Goal: Task Accomplishment & Management: Manage account settings

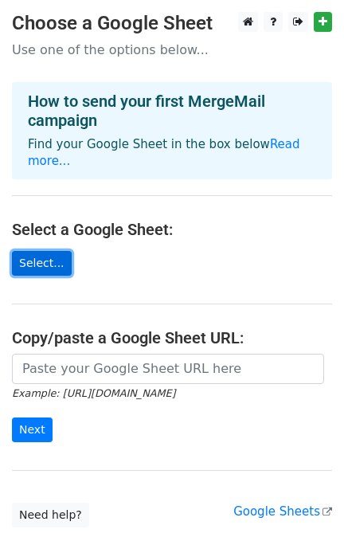
click at [49, 251] on link "Select..." at bounding box center [42, 263] width 60 height 25
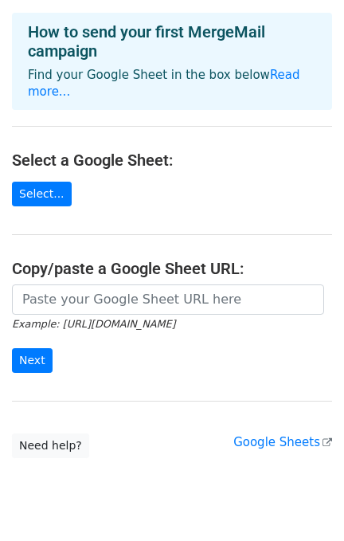
scroll to position [96, 0]
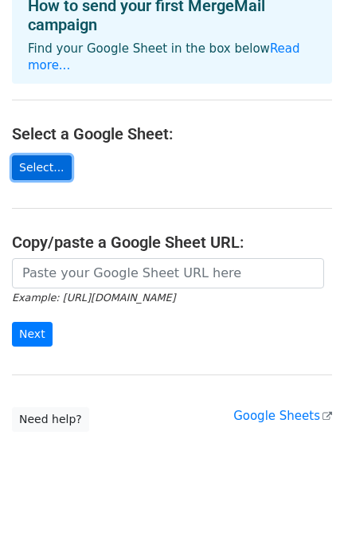
click at [37, 156] on link "Select..." at bounding box center [42, 167] width 60 height 25
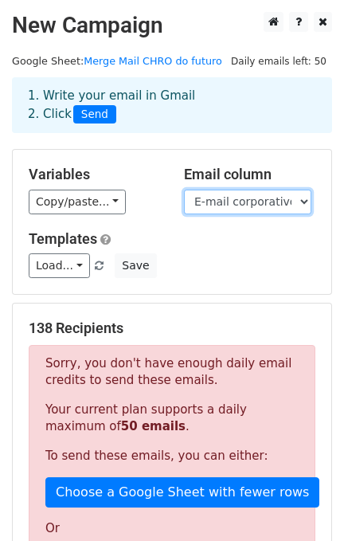
click at [210, 202] on select "Nome E-mail corporativo" at bounding box center [248, 202] width 128 height 25
click at [171, 194] on div "Variables Copy/paste... {{Nome}} {{E-mail corporativo}}" at bounding box center [94, 190] width 155 height 49
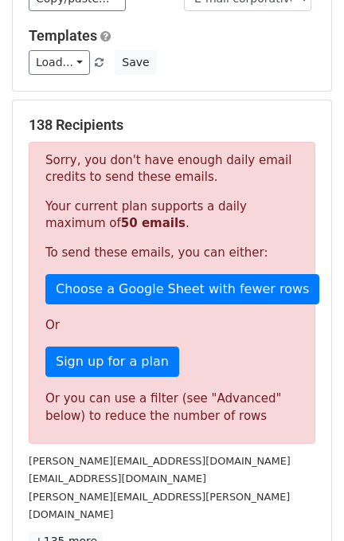
scroll to position [212, 0]
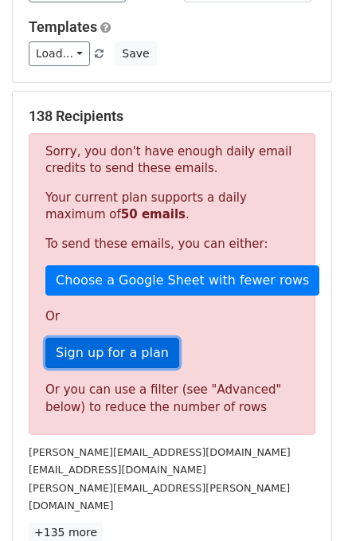
click at [118, 356] on link "Sign up for a plan" at bounding box center [112, 353] width 134 height 30
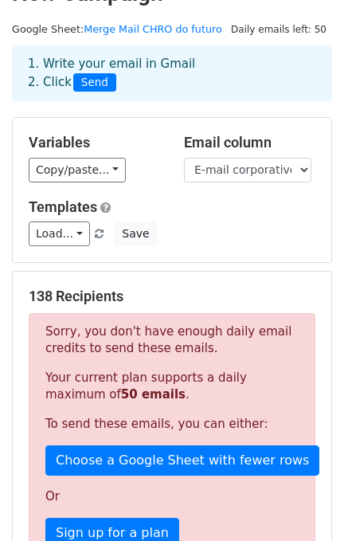
scroll to position [0, 0]
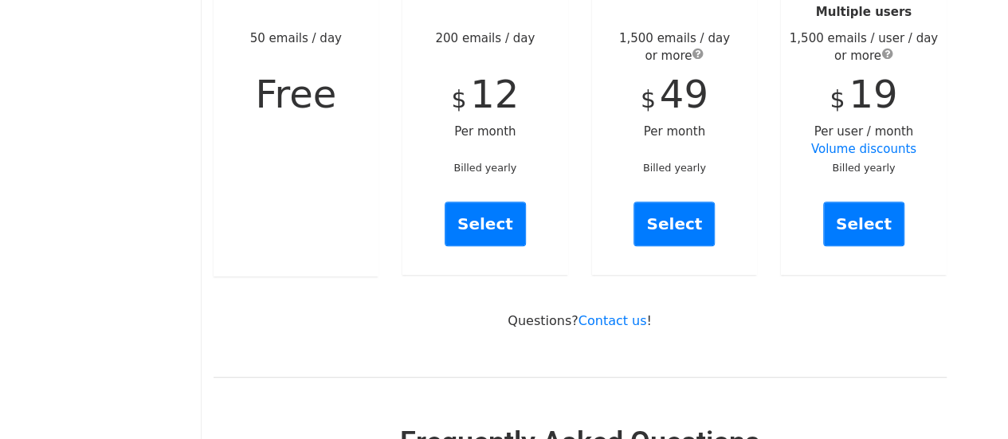
scroll to position [239, 0]
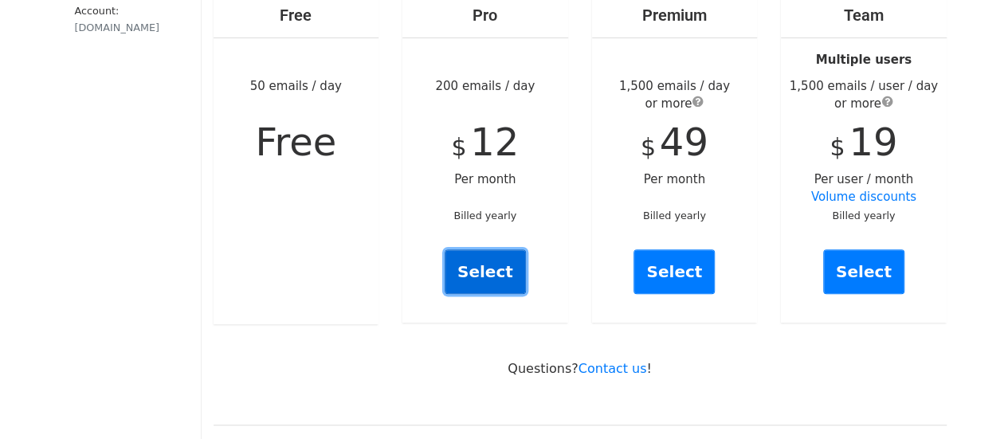
click at [483, 261] on link "Select" at bounding box center [485, 272] width 81 height 45
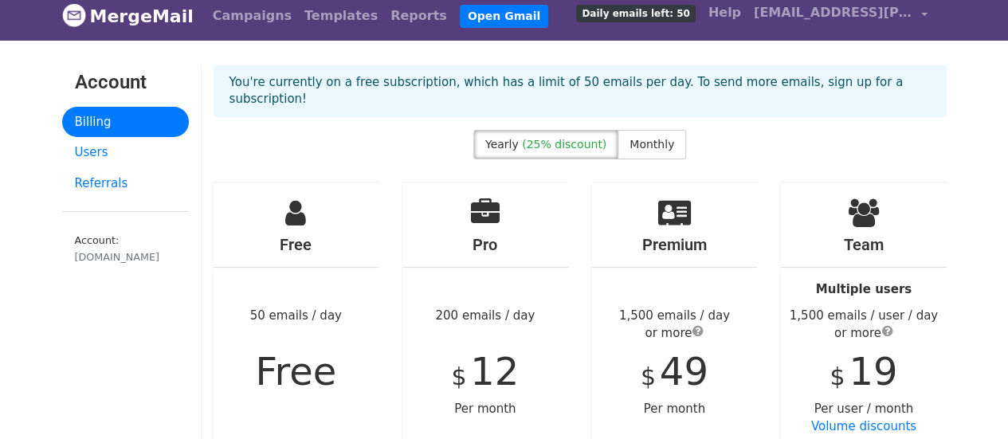
scroll to position [0, 0]
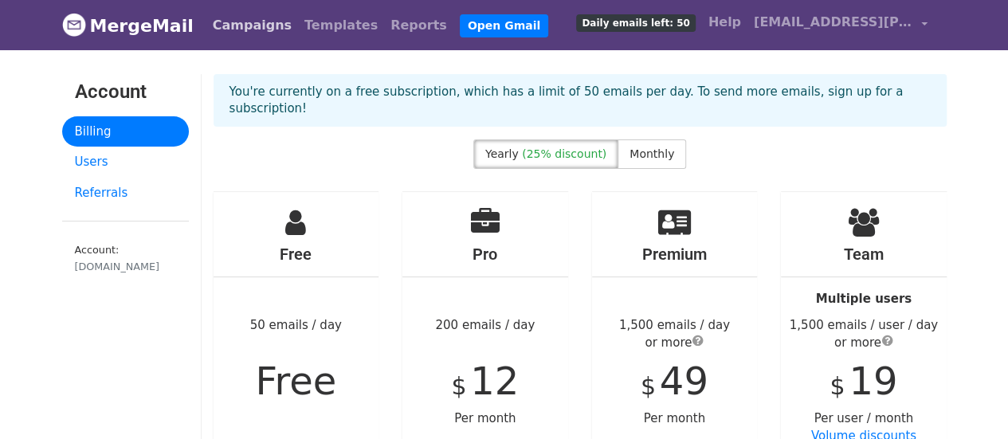
click at [246, 24] on link "Campaigns" at bounding box center [252, 26] width 92 height 32
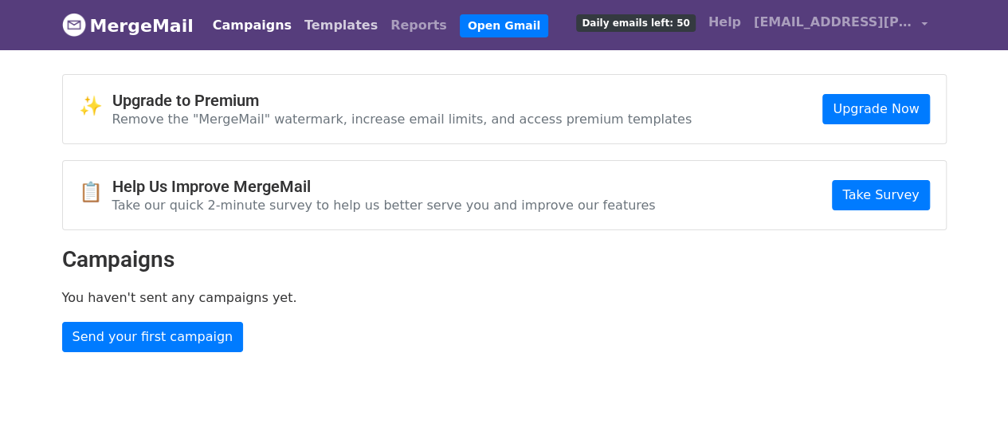
click at [298, 28] on link "Templates" at bounding box center [341, 26] width 86 height 32
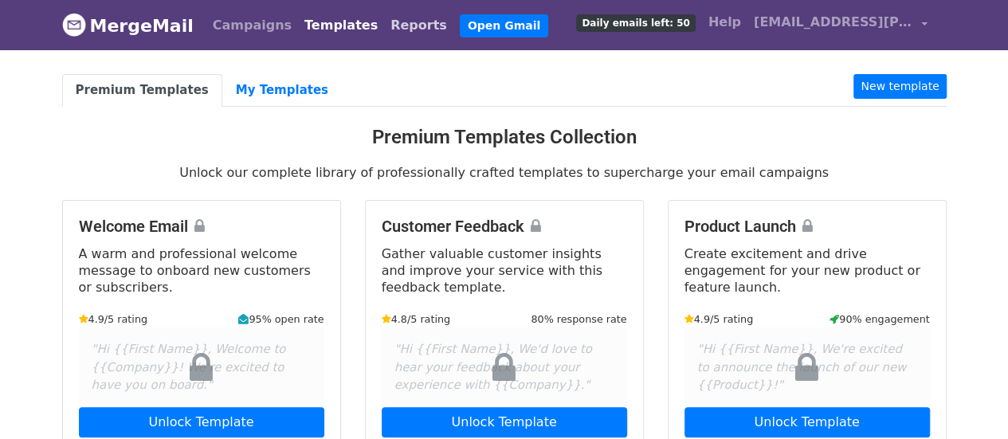
drag, startPoint x: 0, startPoint y: 0, endPoint x: 359, endPoint y: 29, distance: 359.9
click at [384, 29] on link "Reports" at bounding box center [418, 26] width 69 height 32
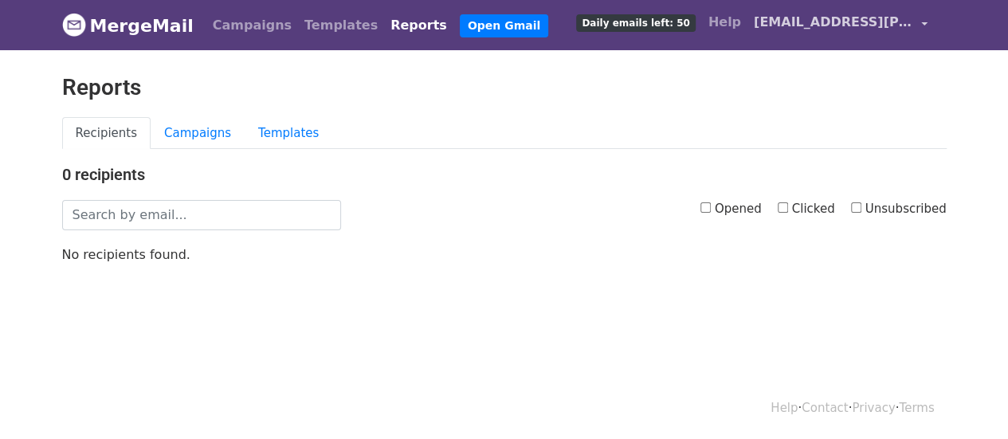
click at [836, 29] on span "[EMAIL_ADDRESS][PERSON_NAME][DOMAIN_NAME]" at bounding box center [833, 22] width 159 height 19
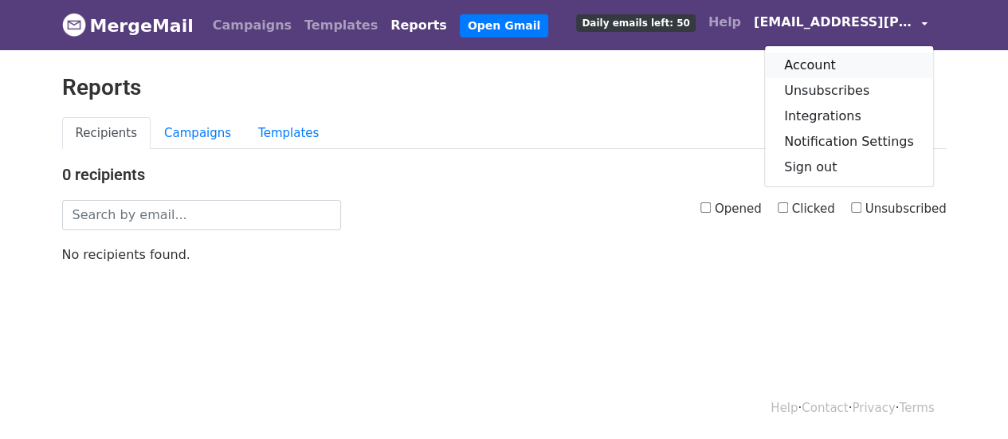
click at [805, 56] on link "Account" at bounding box center [849, 66] width 168 height 26
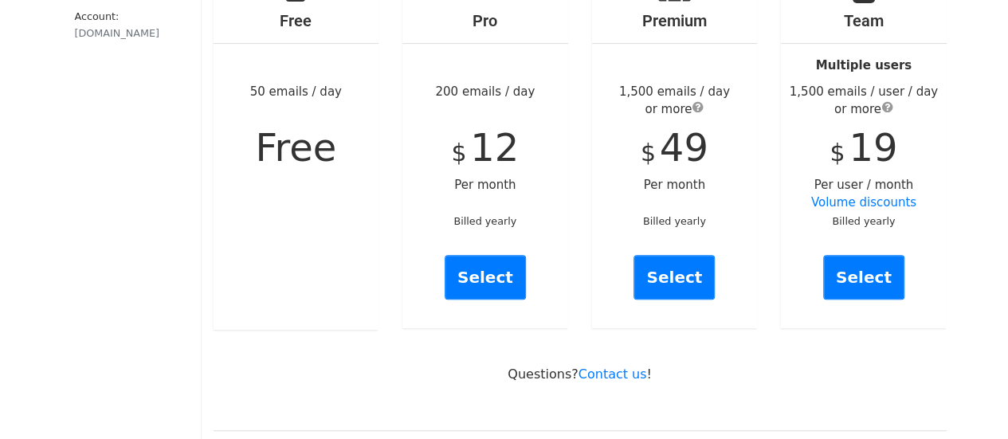
scroll to position [239, 0]
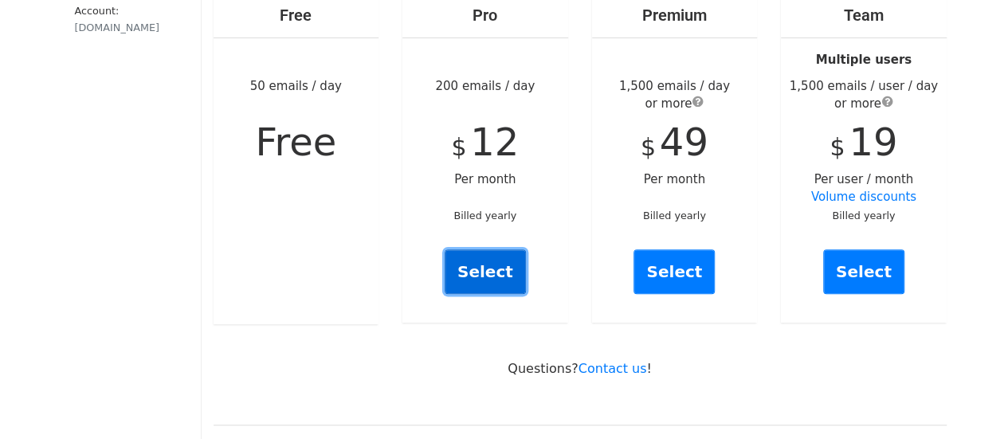
click at [509, 250] on link "Select" at bounding box center [485, 272] width 81 height 45
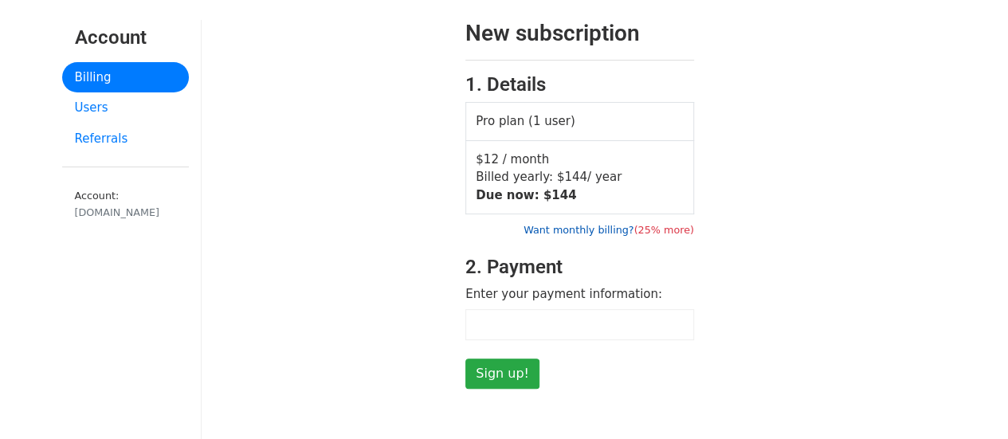
scroll to position [80, 0]
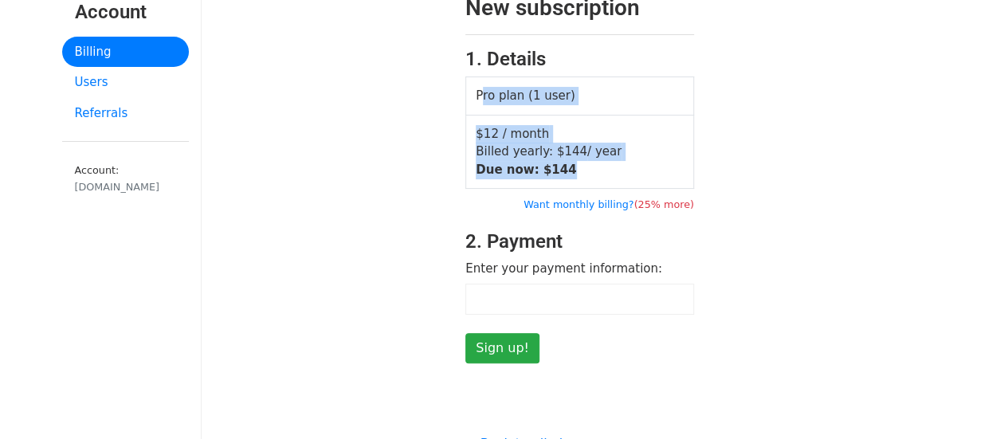
drag, startPoint x: 473, startPoint y: 90, endPoint x: 733, endPoint y: 22, distance: 269.3
click at [634, 175] on tbody "Pro plan (1 user) $12 / month Billed yearly: $ 144 / year Due now: $ 144" at bounding box center [580, 133] width 228 height 112
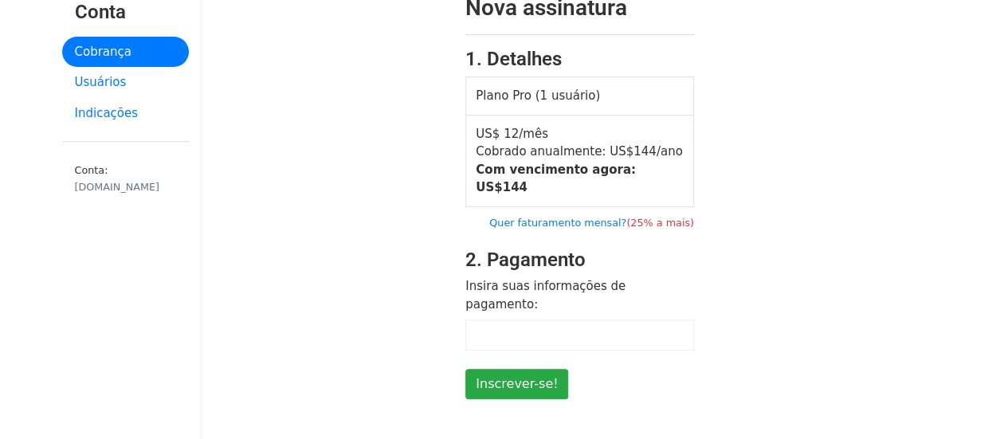
click at [739, 163] on div "Nova assinatura 1. Detalhes Plano Pro (1 usuário) US$ 12/mês Cobrado anualmente…" at bounding box center [580, 196] width 757 height 405
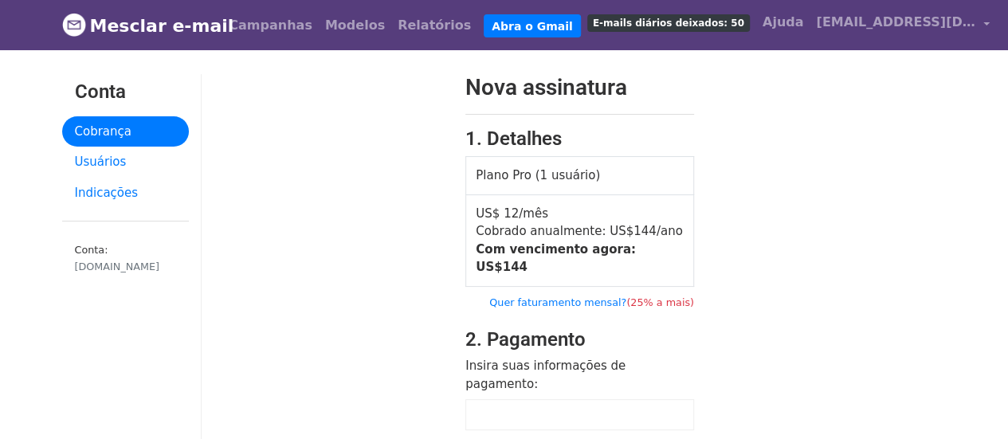
drag, startPoint x: 471, startPoint y: 203, endPoint x: 665, endPoint y: 226, distance: 195.1
click at [665, 226] on td "US$ 12/mês Cobrado anualmente: US$ 144 /ano Com vencimento agora: US$ 144" at bounding box center [580, 241] width 228 height 92
click at [110, 159] on font "Usuários" at bounding box center [101, 162] width 52 height 14
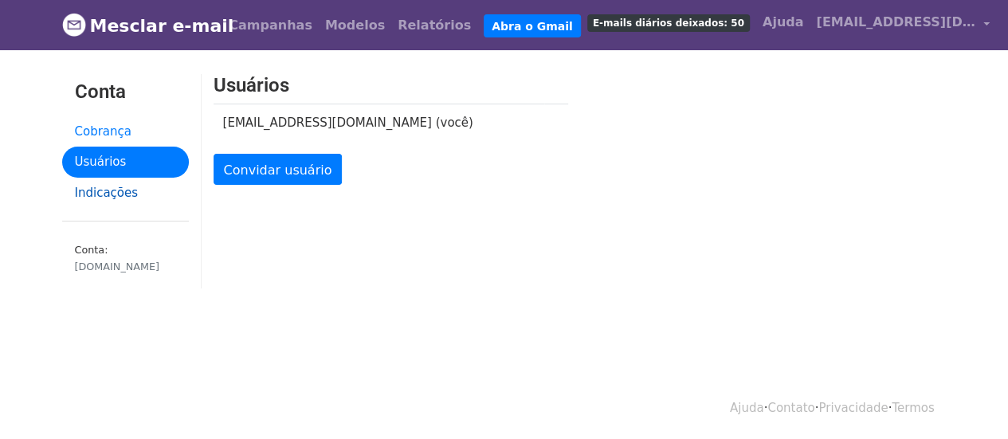
click at [108, 187] on font "Indicações" at bounding box center [107, 193] width 64 height 14
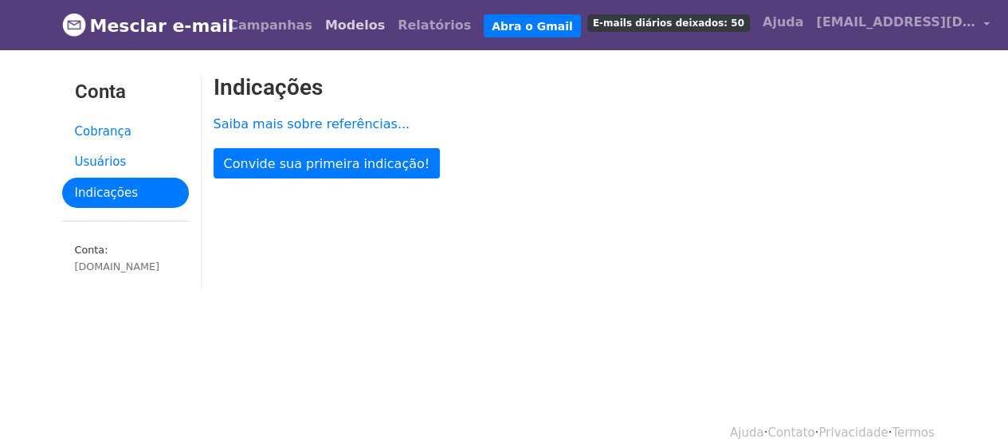
click at [359, 27] on font "Modelos" at bounding box center [355, 25] width 60 height 15
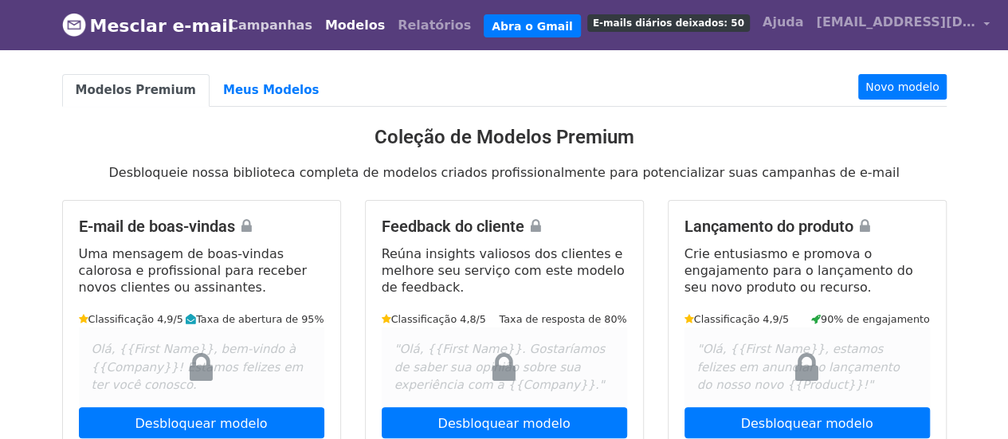
click at [271, 26] on font "Campanhas" at bounding box center [271, 25] width 84 height 15
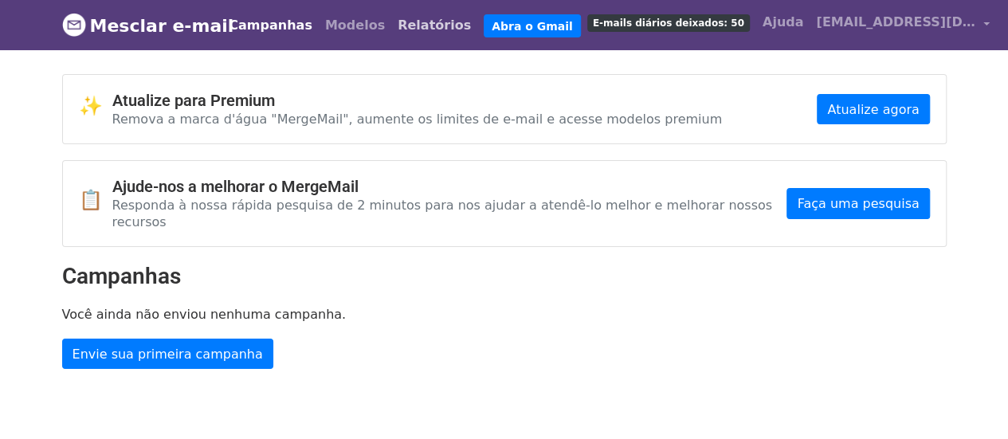
click at [398, 33] on font "Relatórios" at bounding box center [434, 25] width 73 height 15
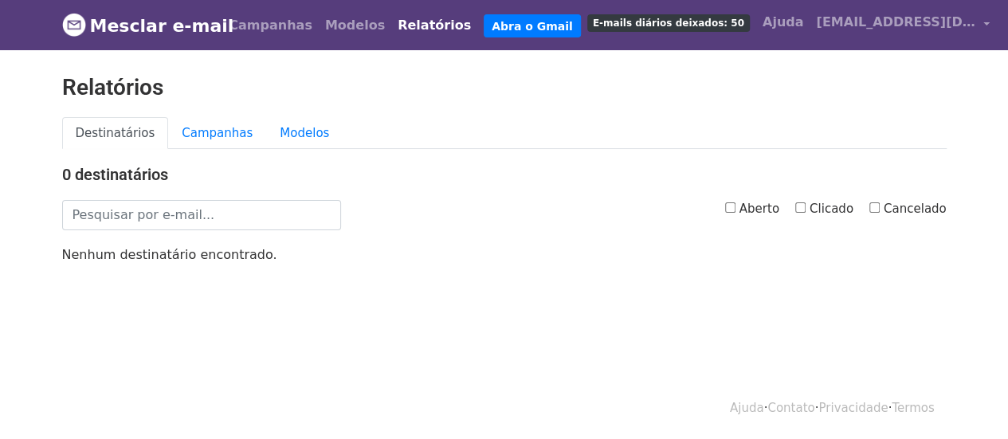
click at [633, 30] on span "E-mails diários deixados: 50" at bounding box center [669, 23] width 163 height 18
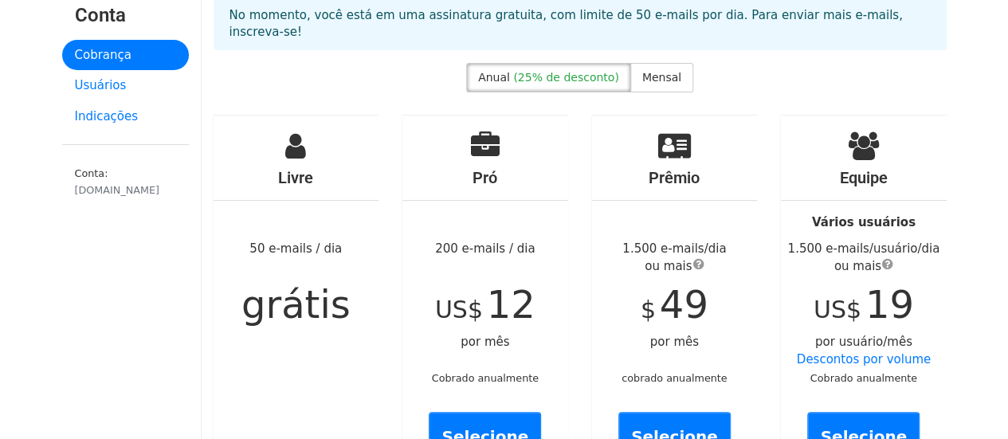
scroll to position [80, 0]
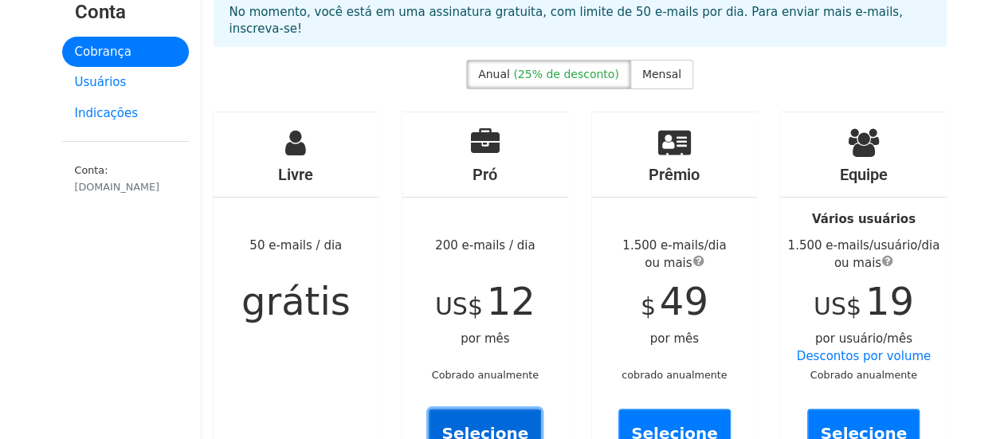
click at [512, 423] on font "Selecione" at bounding box center [485, 432] width 87 height 19
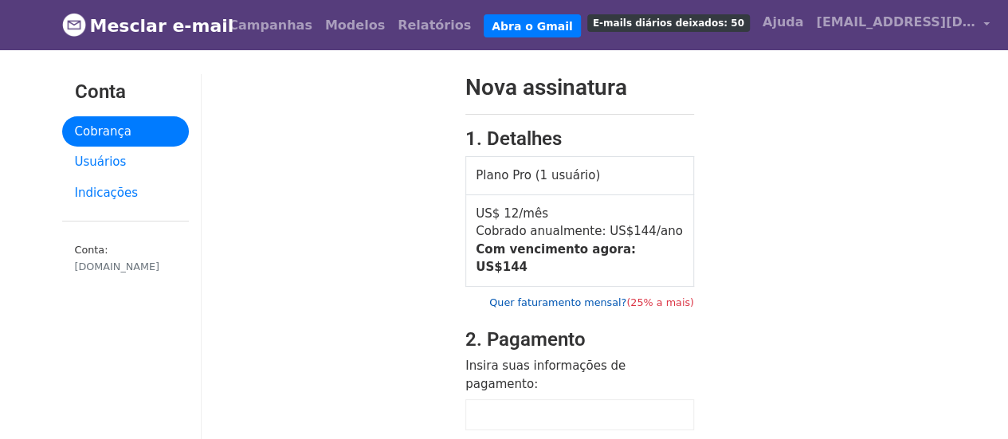
click at [582, 297] on font "Quer faturamento mensal?" at bounding box center [557, 303] width 137 height 12
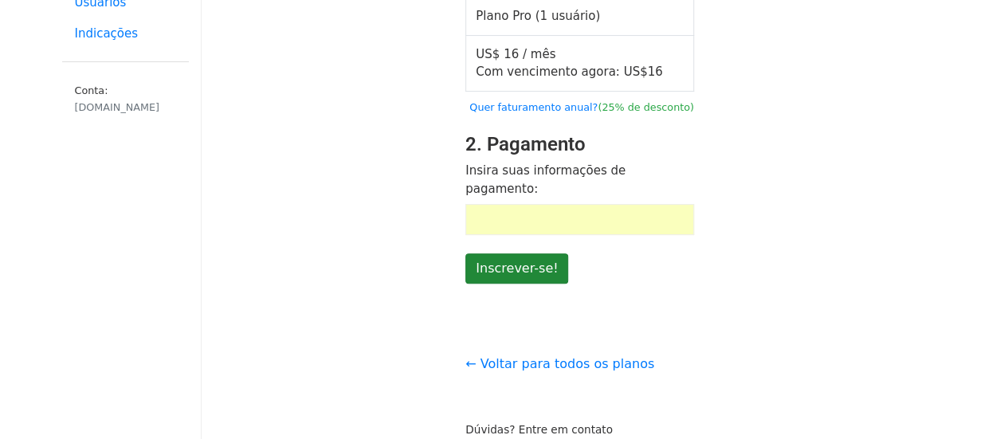
scroll to position [80, 0]
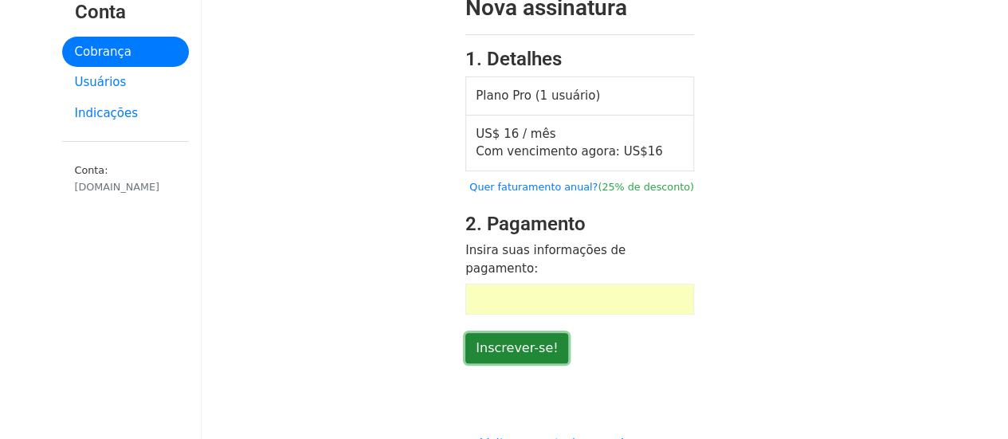
click at [543, 333] on input "Inscrever-se!" at bounding box center [517, 348] width 103 height 30
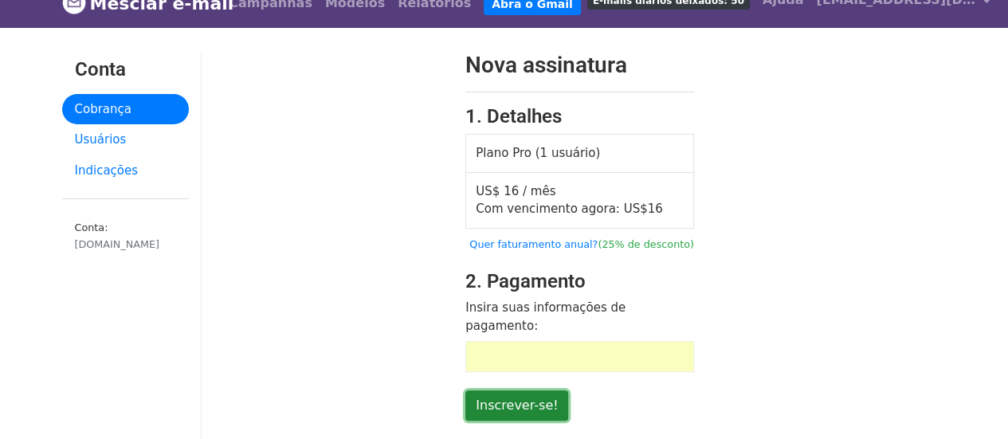
scroll to position [0, 0]
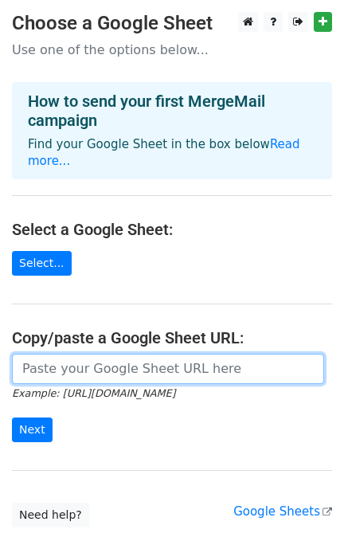
click at [89, 354] on input "url" at bounding box center [168, 369] width 312 height 30
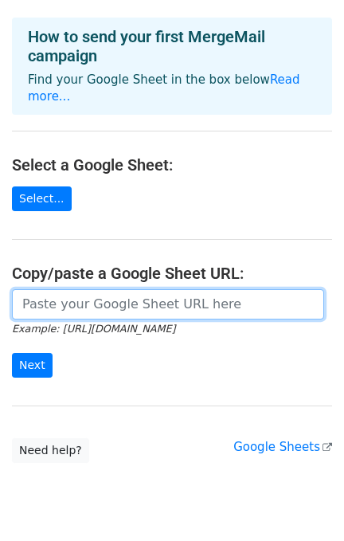
scroll to position [96, 0]
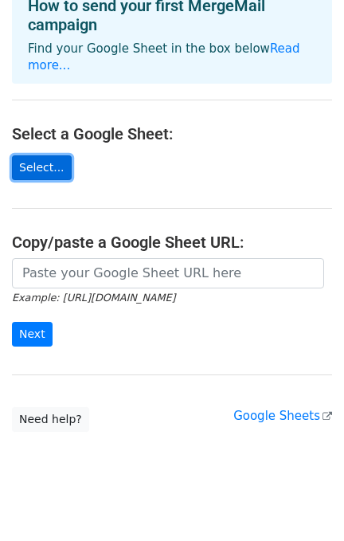
click at [32, 155] on link "Select..." at bounding box center [42, 167] width 60 height 25
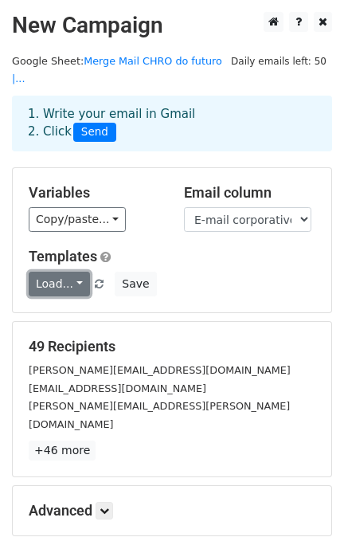
click at [61, 272] on link "Load..." at bounding box center [59, 284] width 61 height 25
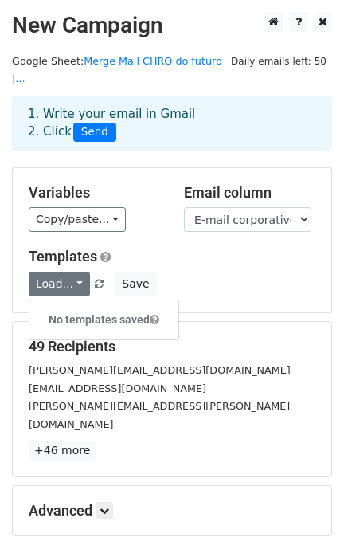
click at [230, 272] on div "Load... No templates saved Save" at bounding box center [172, 284] width 311 height 25
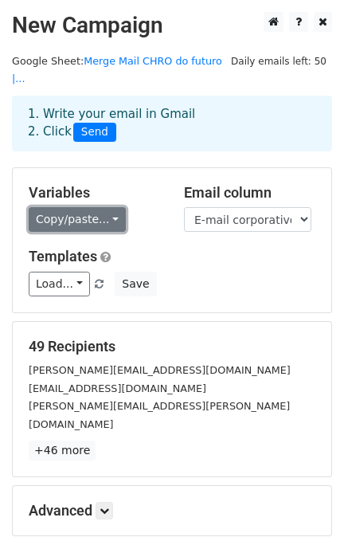
click at [95, 207] on link "Copy/paste..." at bounding box center [77, 219] width 97 height 25
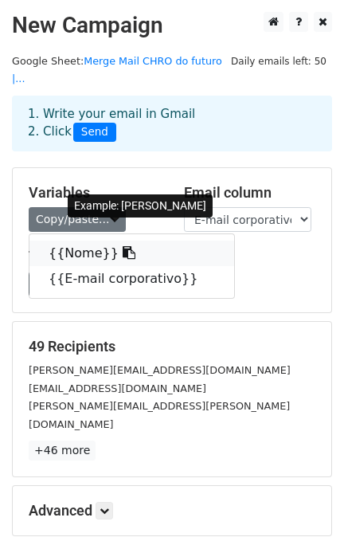
click at [72, 241] on link "{{Nome}}" at bounding box center [131, 254] width 205 height 26
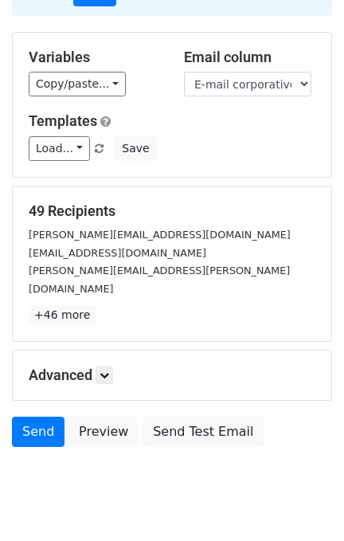
scroll to position [140, 0]
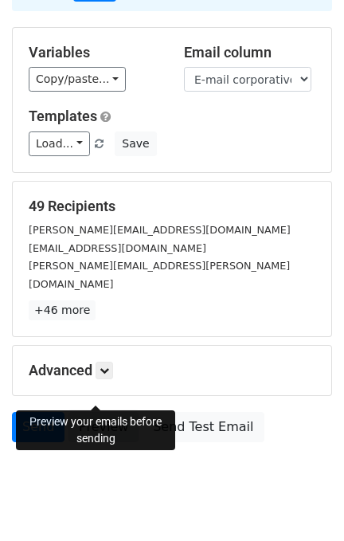
click at [110, 412] on link "Preview" at bounding box center [104, 427] width 70 height 30
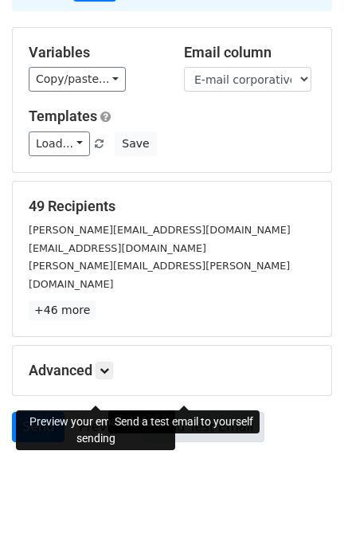
click at [181, 412] on link "Send Test Email" at bounding box center [203, 427] width 121 height 30
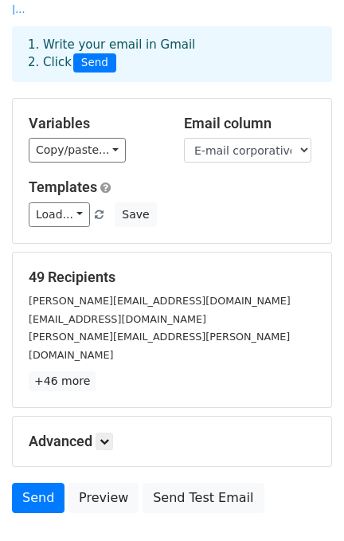
scroll to position [0, 0]
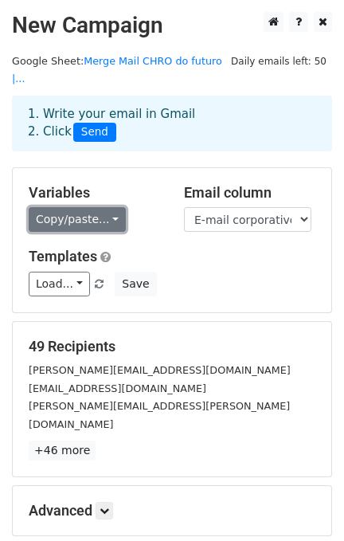
click at [107, 207] on link "Copy/paste..." at bounding box center [77, 219] width 97 height 25
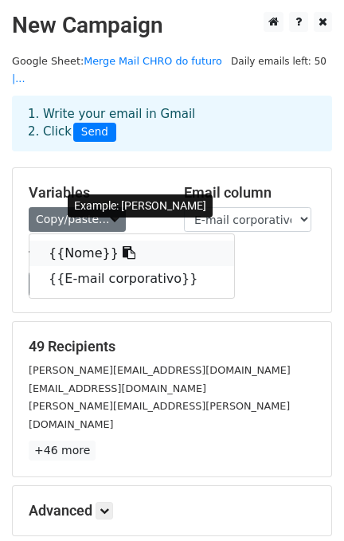
click at [86, 241] on link "{{Nome}}" at bounding box center [131, 254] width 205 height 26
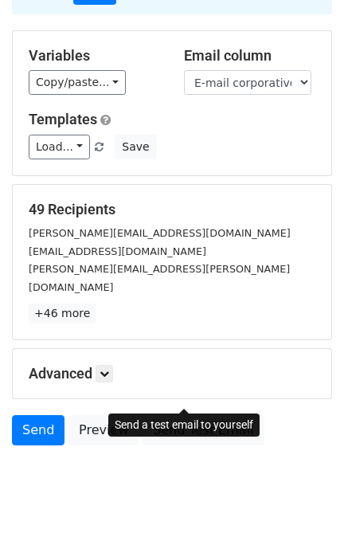
scroll to position [140, 0]
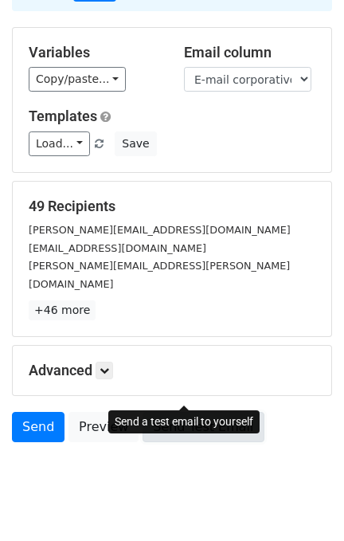
click at [163, 412] on link "Send Test Email" at bounding box center [203, 427] width 121 height 30
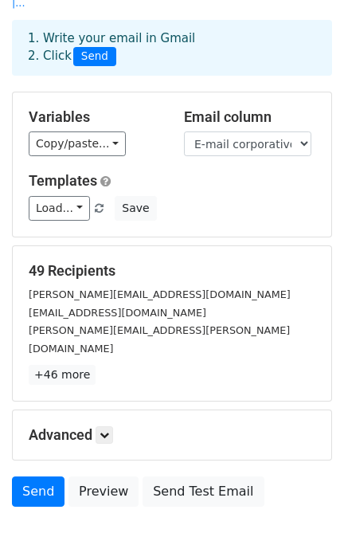
scroll to position [106, 0]
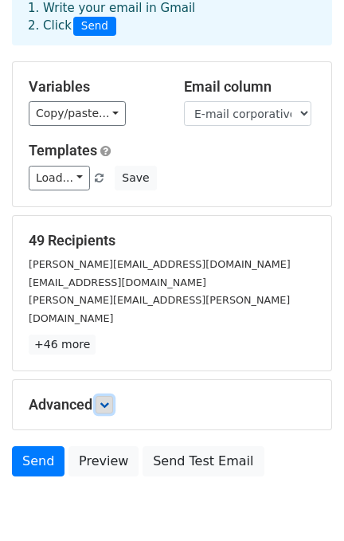
click at [107, 400] on icon at bounding box center [105, 405] width 10 height 10
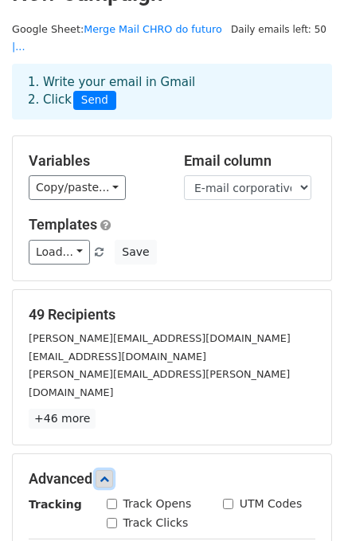
scroll to position [0, 0]
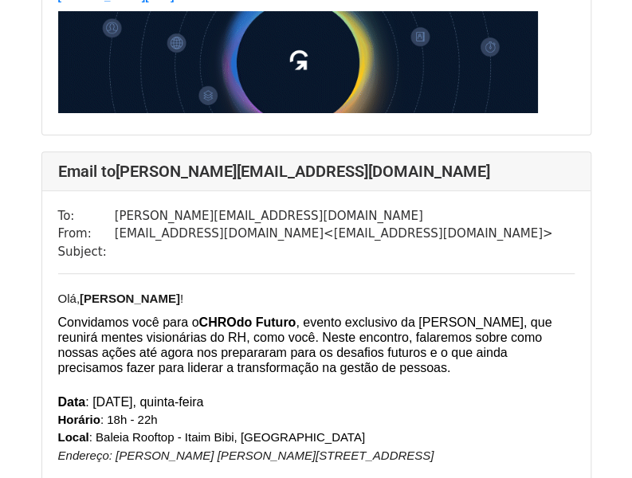
scroll to position [1993, 0]
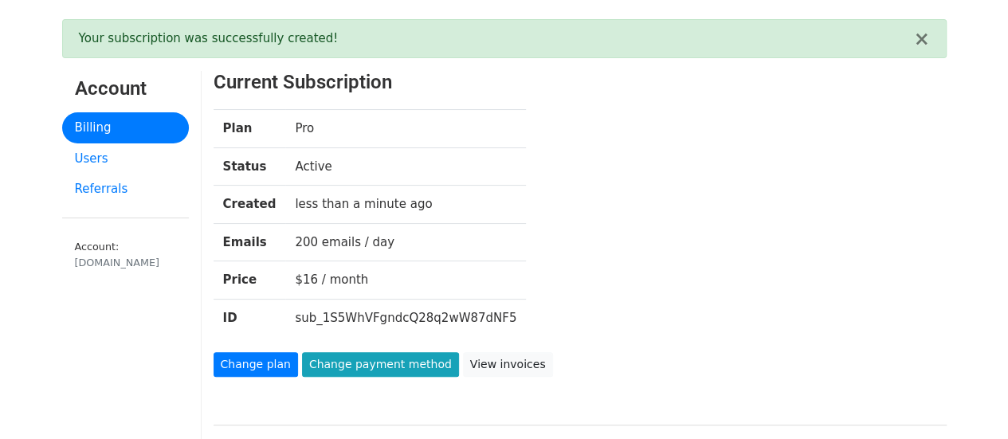
scroll to position [80, 0]
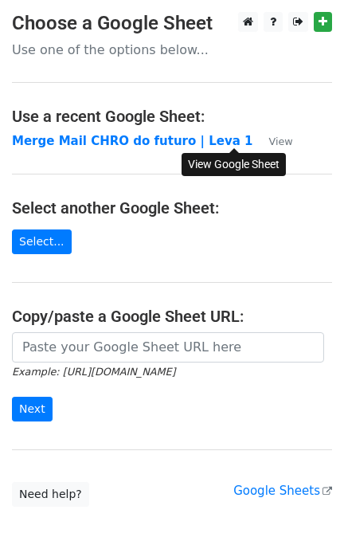
click at [269, 137] on small "View" at bounding box center [281, 142] width 24 height 12
click at [53, 234] on link "Select..." at bounding box center [42, 242] width 60 height 25
click at [269, 140] on small "View" at bounding box center [281, 142] width 24 height 12
click at [45, 237] on link "Select..." at bounding box center [42, 242] width 60 height 25
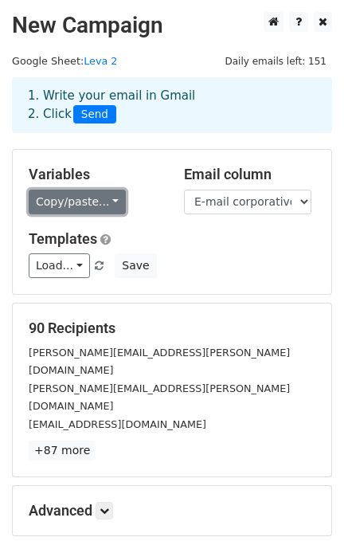
click at [61, 208] on link "Copy/paste..." at bounding box center [77, 202] width 97 height 25
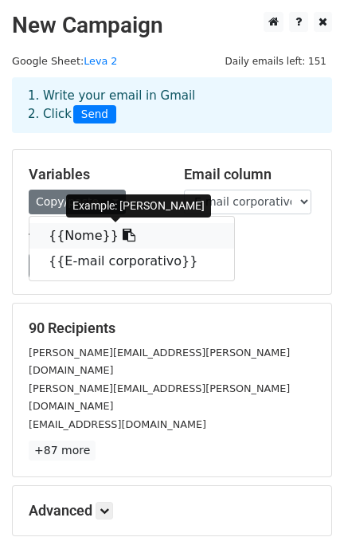
click at [71, 240] on link "{{Nome}}" at bounding box center [131, 236] width 205 height 26
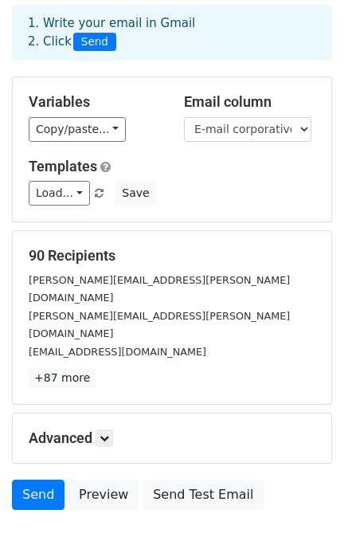
scroll to position [106, 0]
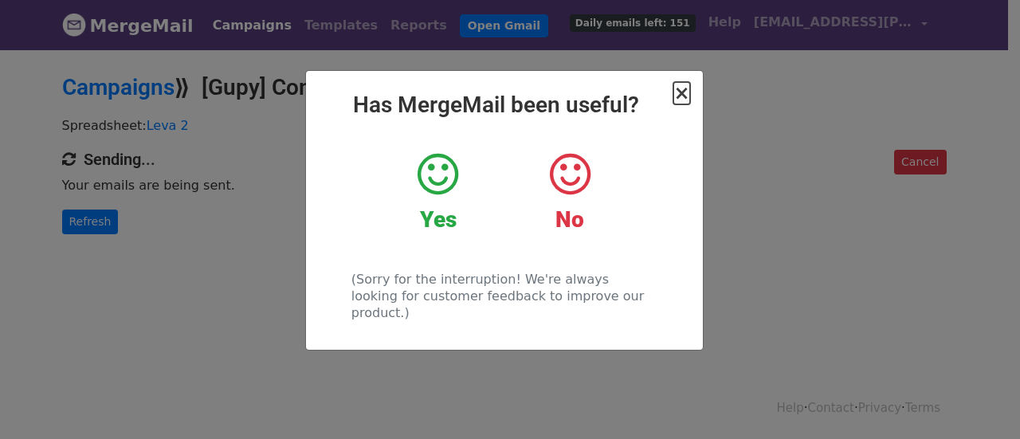
click at [684, 91] on span "×" at bounding box center [682, 93] width 16 height 22
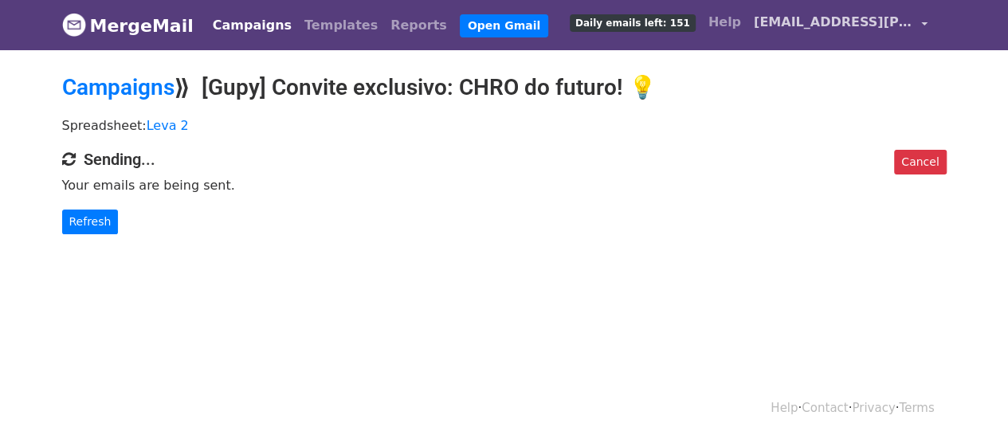
click at [800, 36] on link "[EMAIL_ADDRESS][DOMAIN_NAME]" at bounding box center [841, 24] width 187 height 37
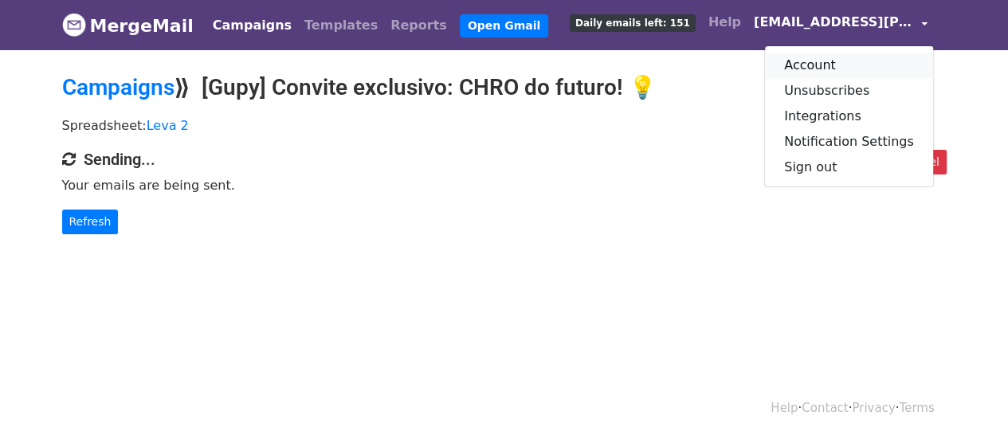
click at [829, 63] on link "Account" at bounding box center [849, 66] width 168 height 26
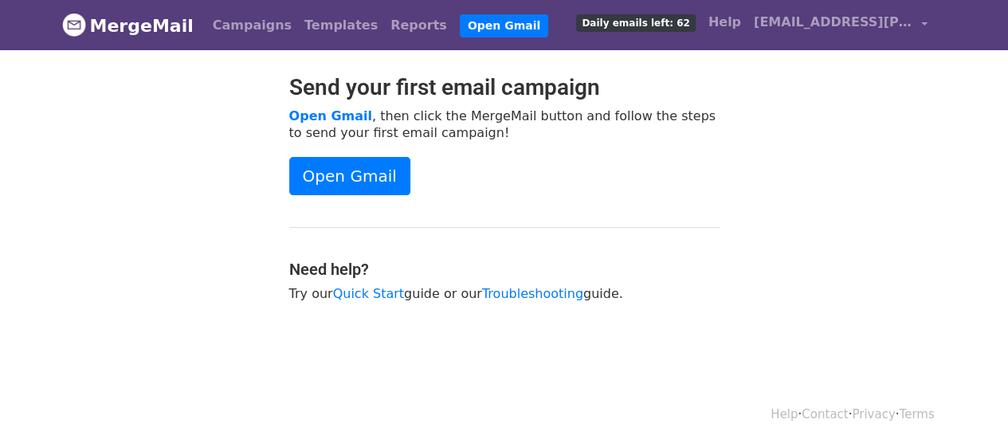
click at [824, 297] on div "Send your first email campaign Open Gmail , then click the MergeMail button and…" at bounding box center [504, 196] width 909 height 244
click at [153, 30] on link "MergeMail" at bounding box center [128, 25] width 132 height 33
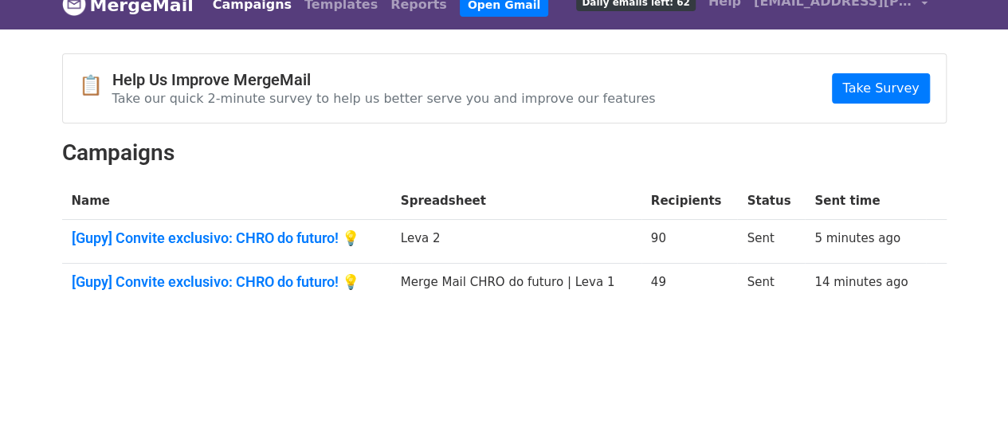
scroll to position [27, 0]
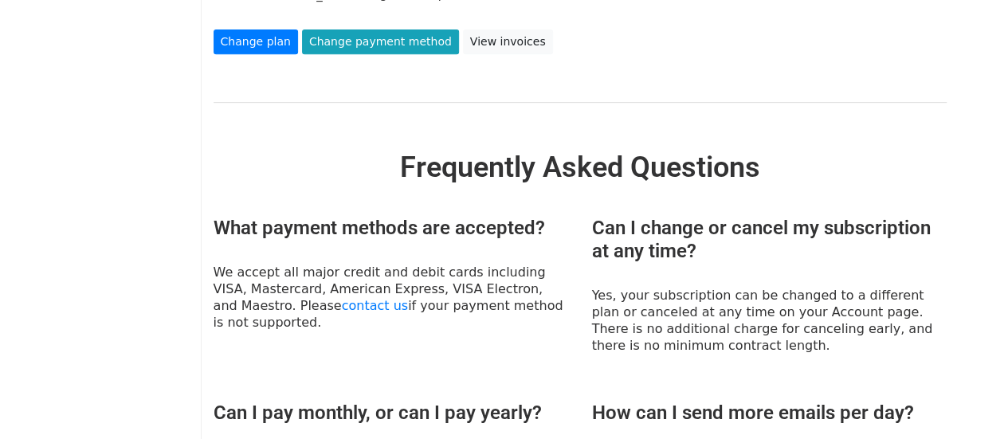
scroll to position [49, 0]
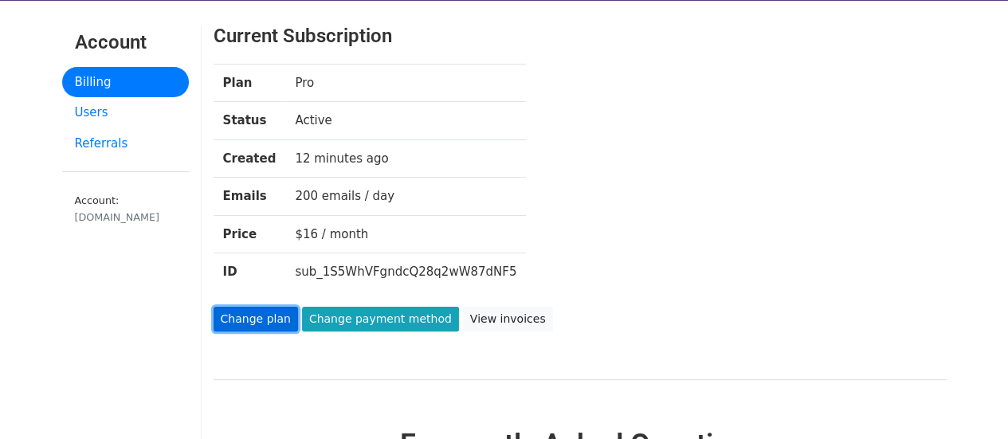
click at [261, 312] on link "Change plan" at bounding box center [256, 319] width 85 height 25
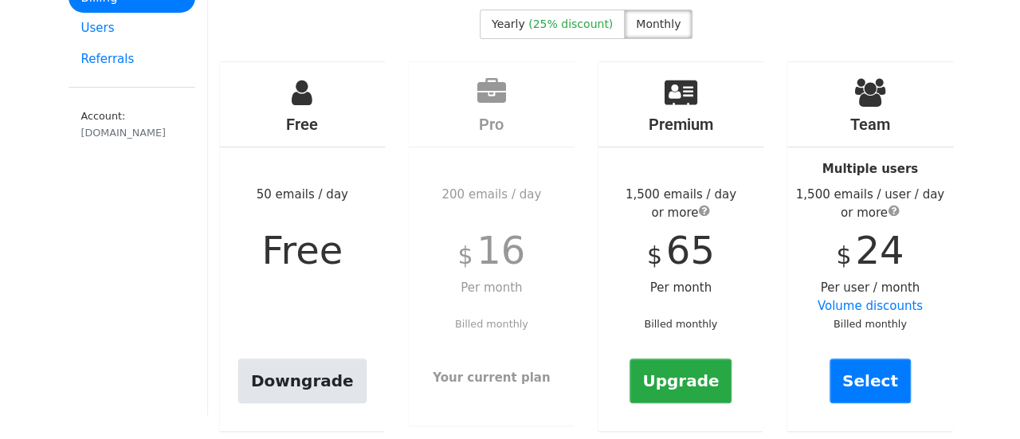
scroll to position [159, 0]
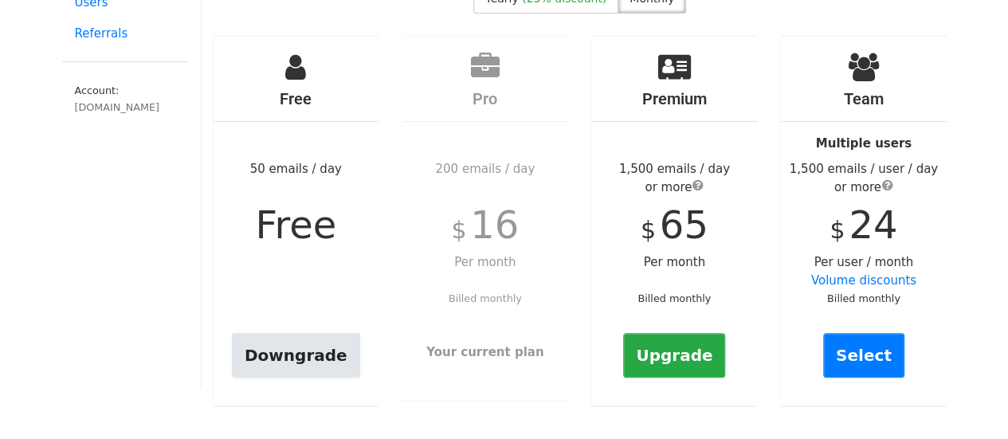
click at [297, 356] on link "Downgrade" at bounding box center [296, 355] width 128 height 45
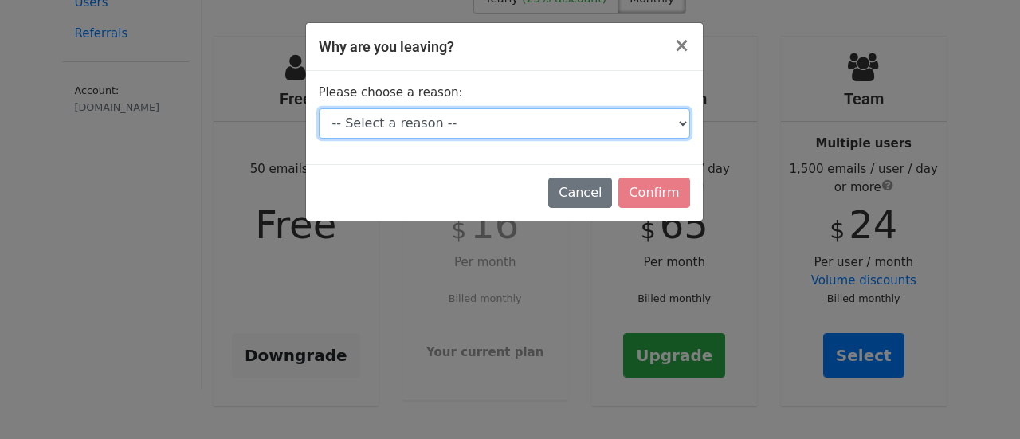
click at [493, 128] on select "-- Select a reason -- I don't send enough emails It's too expensive I had a tec…" at bounding box center [504, 123] width 371 height 30
select select "Other"
click at [319, 111] on select "-- Select a reason -- I don't send enough emails It's too expensive I had a tec…" at bounding box center [504, 123] width 371 height 30
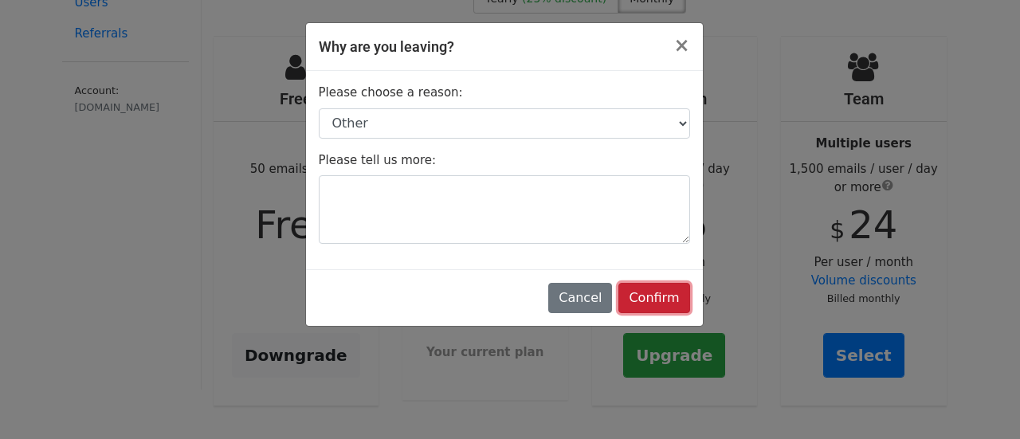
click at [660, 305] on input "Confirm" at bounding box center [654, 298] width 71 height 30
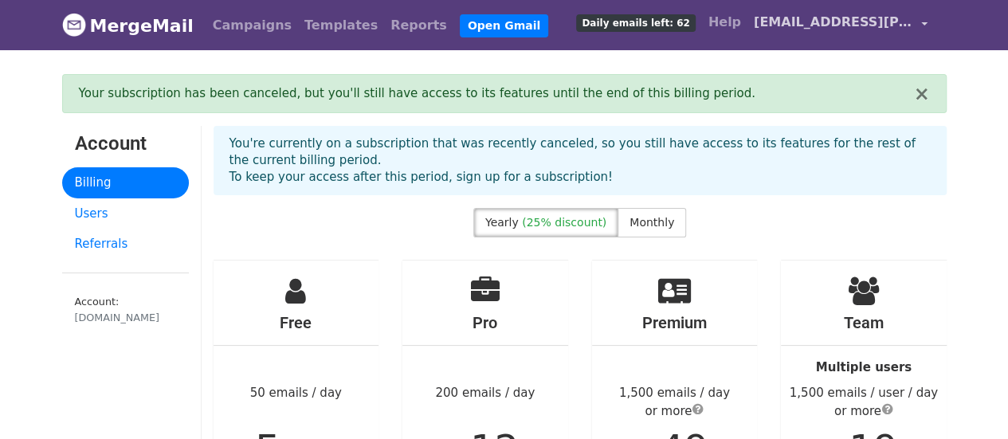
click at [906, 33] on link "[EMAIL_ADDRESS][PERSON_NAME][DOMAIN_NAME]" at bounding box center [841, 24] width 187 height 37
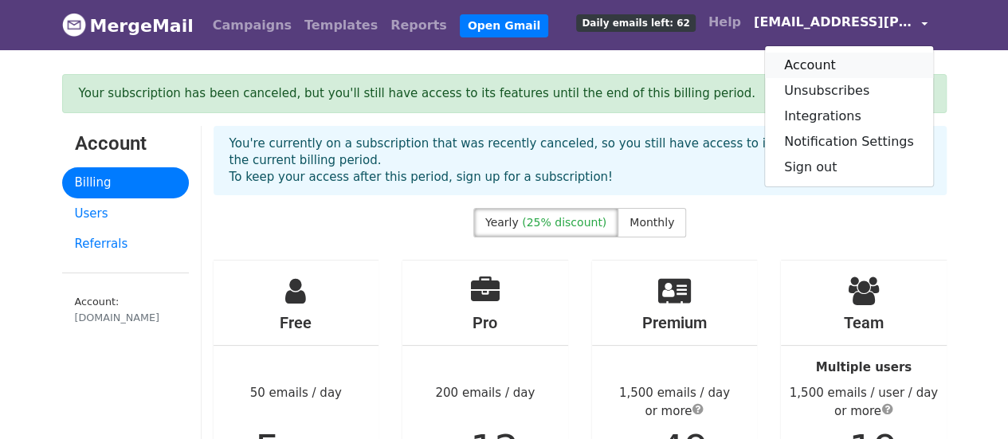
click at [812, 69] on link "Account" at bounding box center [849, 66] width 168 height 26
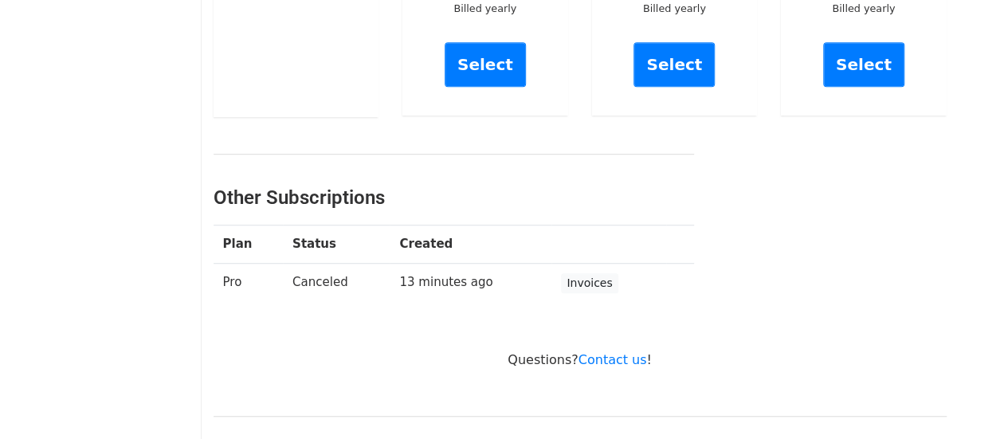
scroll to position [478, 0]
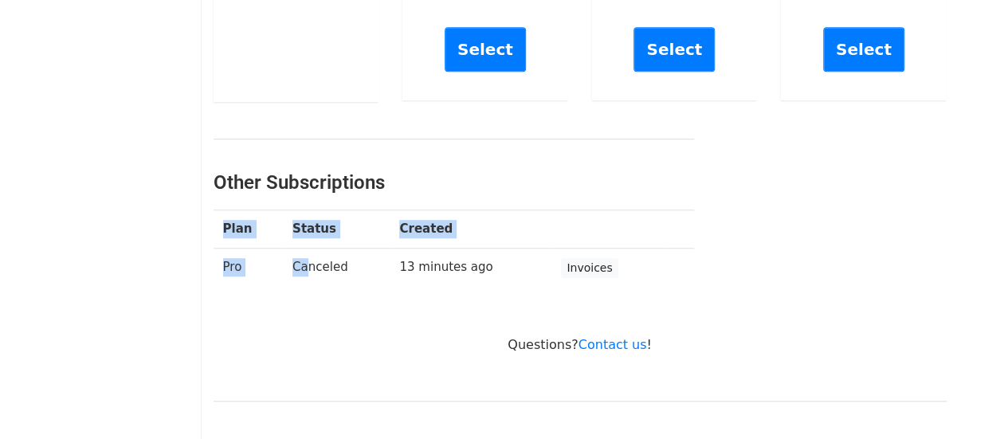
drag, startPoint x: 303, startPoint y: 261, endPoint x: 475, endPoint y: 277, distance: 172.9
click at [596, 293] on div "Other Subscriptions Plan Status Created Pro Canceled 13 minutes ago Invoices" at bounding box center [454, 213] width 505 height 175
click at [430, 269] on td "13 minutes ago" at bounding box center [471, 268] width 162 height 40
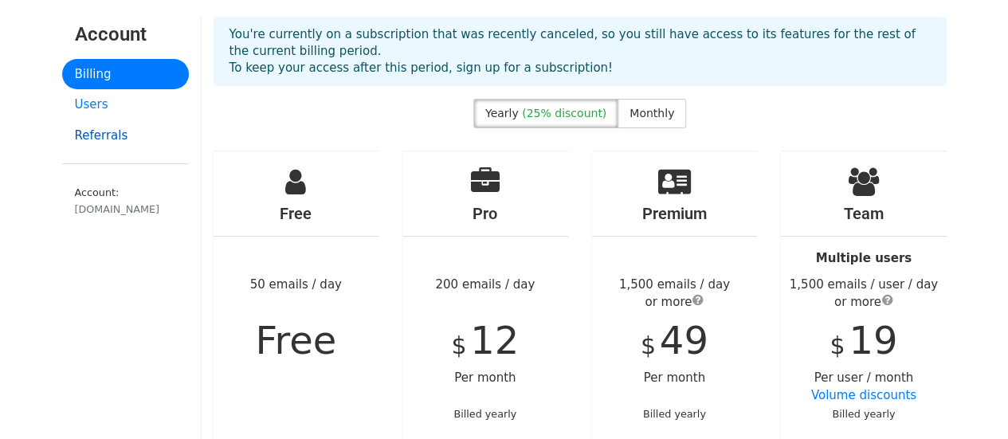
scroll to position [0, 0]
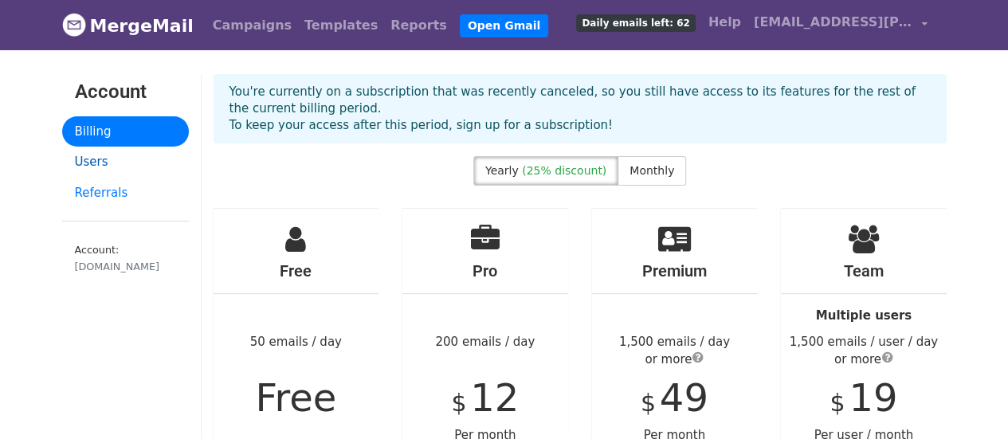
click at [120, 155] on link "Users" at bounding box center [125, 162] width 127 height 31
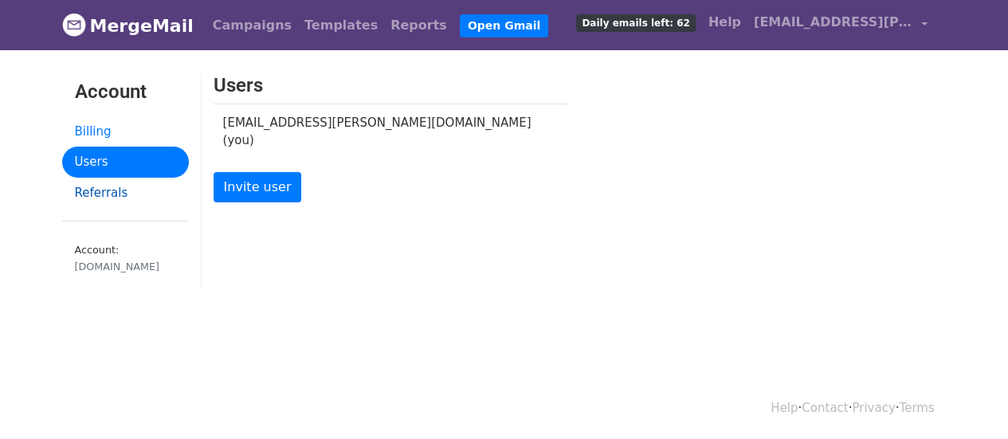
click at [133, 192] on link "Referrals" at bounding box center [125, 193] width 127 height 31
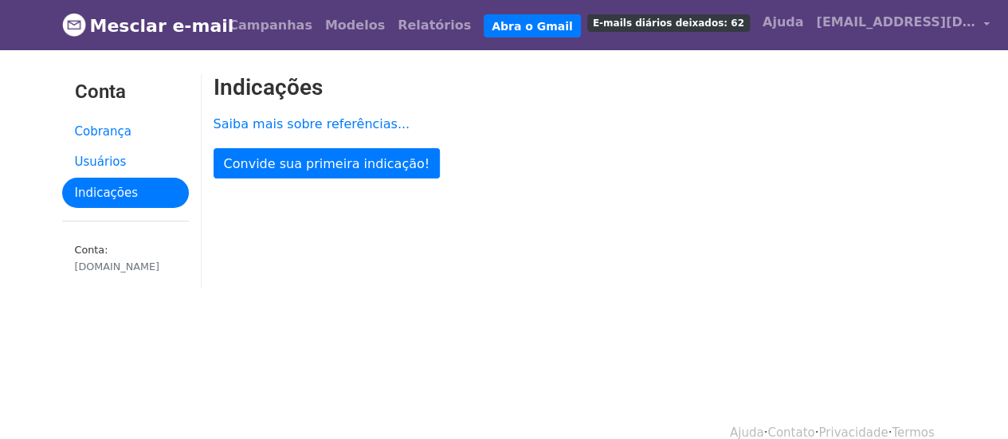
drag, startPoint x: 374, startPoint y: 275, endPoint x: 364, endPoint y: 277, distance: 10.6
click at [374, 275] on div "Indicações Saiba mais sobre referências... Convide sua primeira indicação!" at bounding box center [580, 189] width 757 height 230
click at [111, 159] on font "Usuários" at bounding box center [101, 162] width 52 height 14
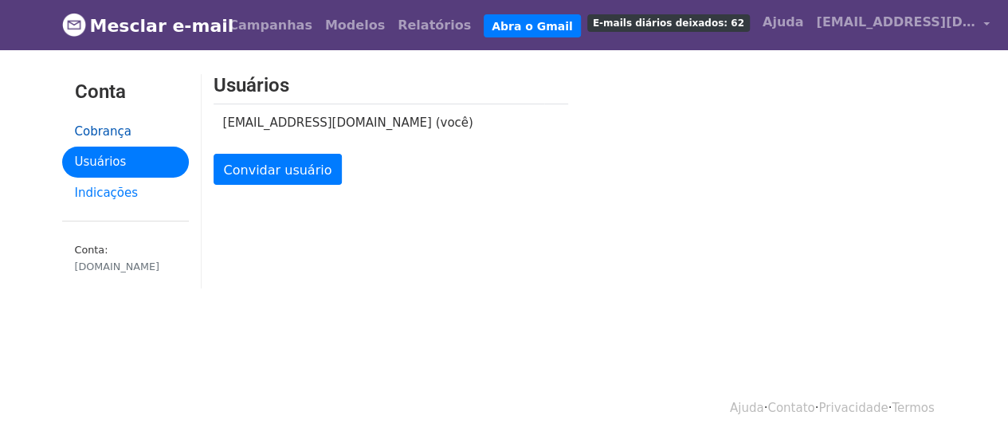
click at [137, 128] on link "Cobrança" at bounding box center [125, 131] width 127 height 31
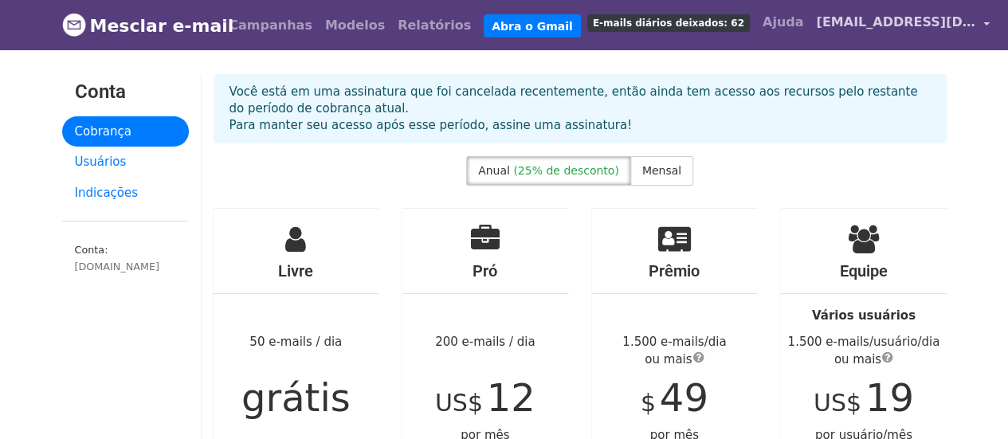
click at [816, 28] on font "[EMAIL_ADDRESS][DOMAIN_NAME]" at bounding box center [940, 21] width 249 height 15
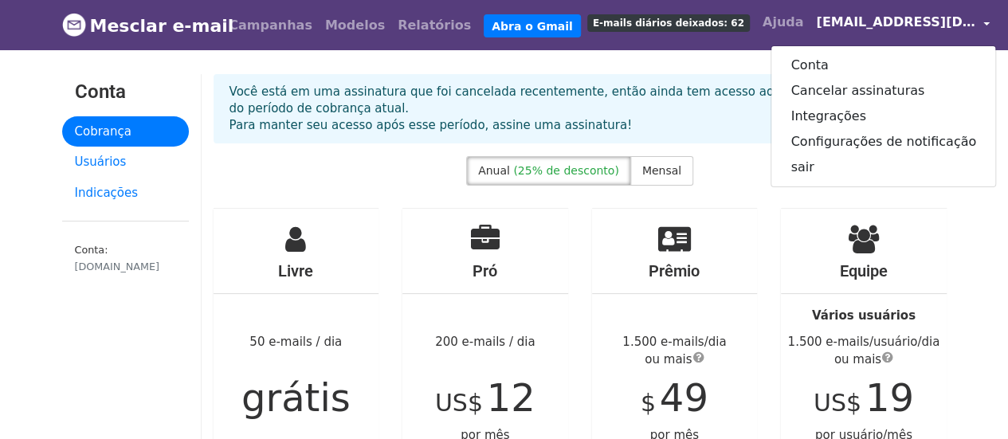
click at [383, 184] on div "Anual (25% de desconto) Mensal" at bounding box center [580, 174] width 757 height 36
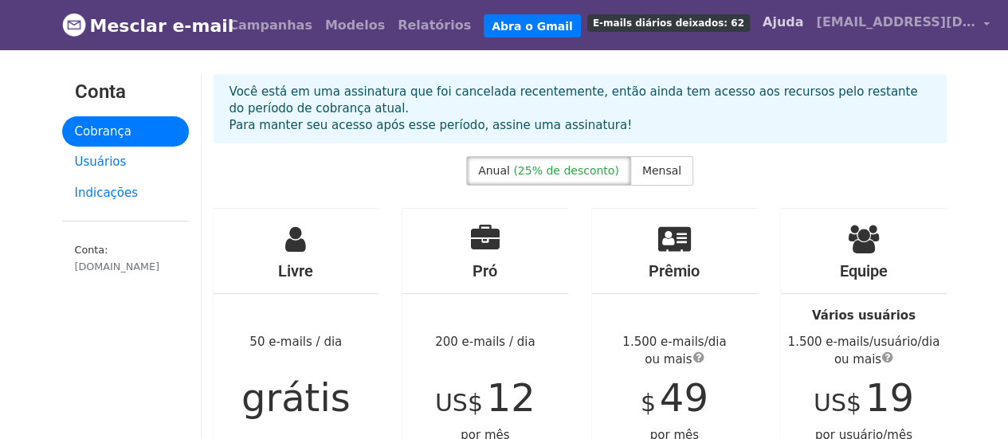
click at [763, 29] on font "Ajuda" at bounding box center [783, 21] width 41 height 15
click at [896, 20] on font "[EMAIL_ADDRESS][DOMAIN_NAME]" at bounding box center [940, 21] width 249 height 15
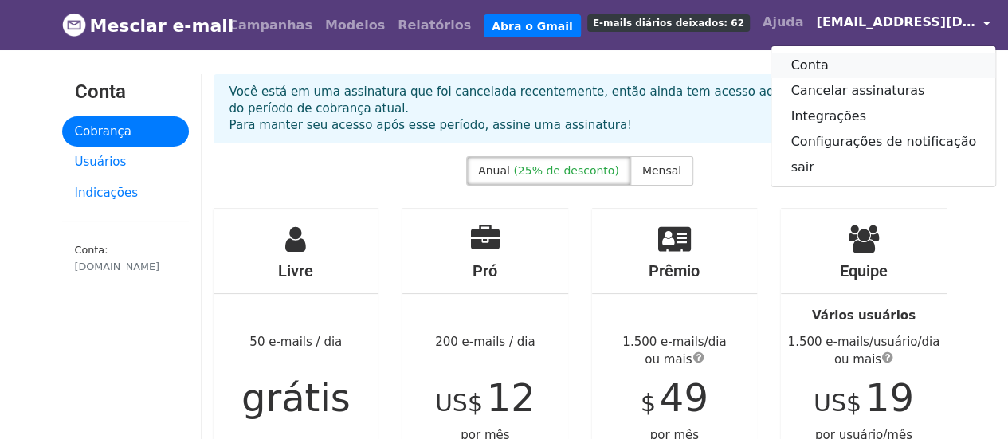
click at [785, 72] on link "Conta" at bounding box center [884, 66] width 224 height 26
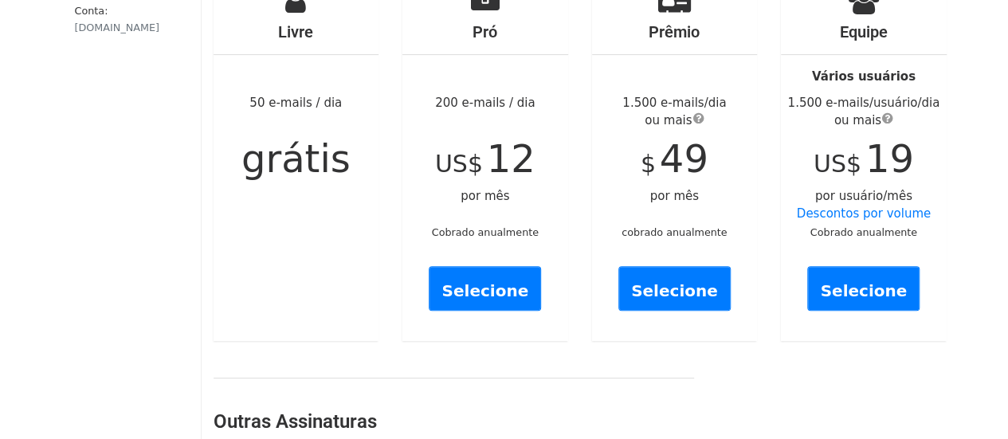
scroll to position [558, 0]
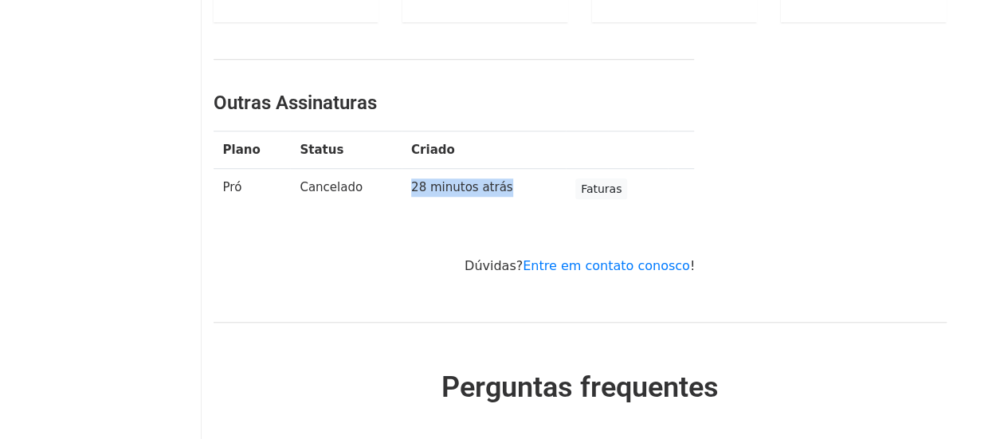
drag, startPoint x: 364, startPoint y: 192, endPoint x: 540, endPoint y: 198, distance: 177.1
click at [540, 198] on tr "Pró Cancelado 28 minutos atrás Faturas" at bounding box center [454, 189] width 481 height 40
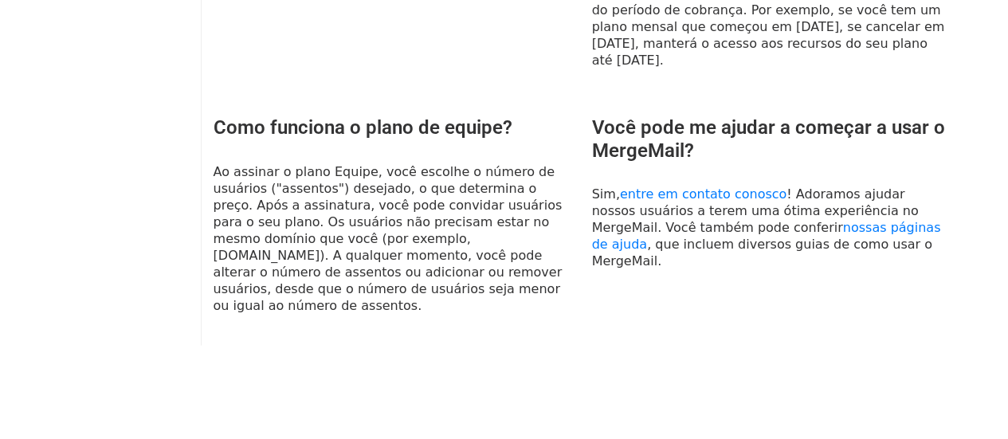
scroll to position [1517, 0]
